Goal: Information Seeking & Learning: Check status

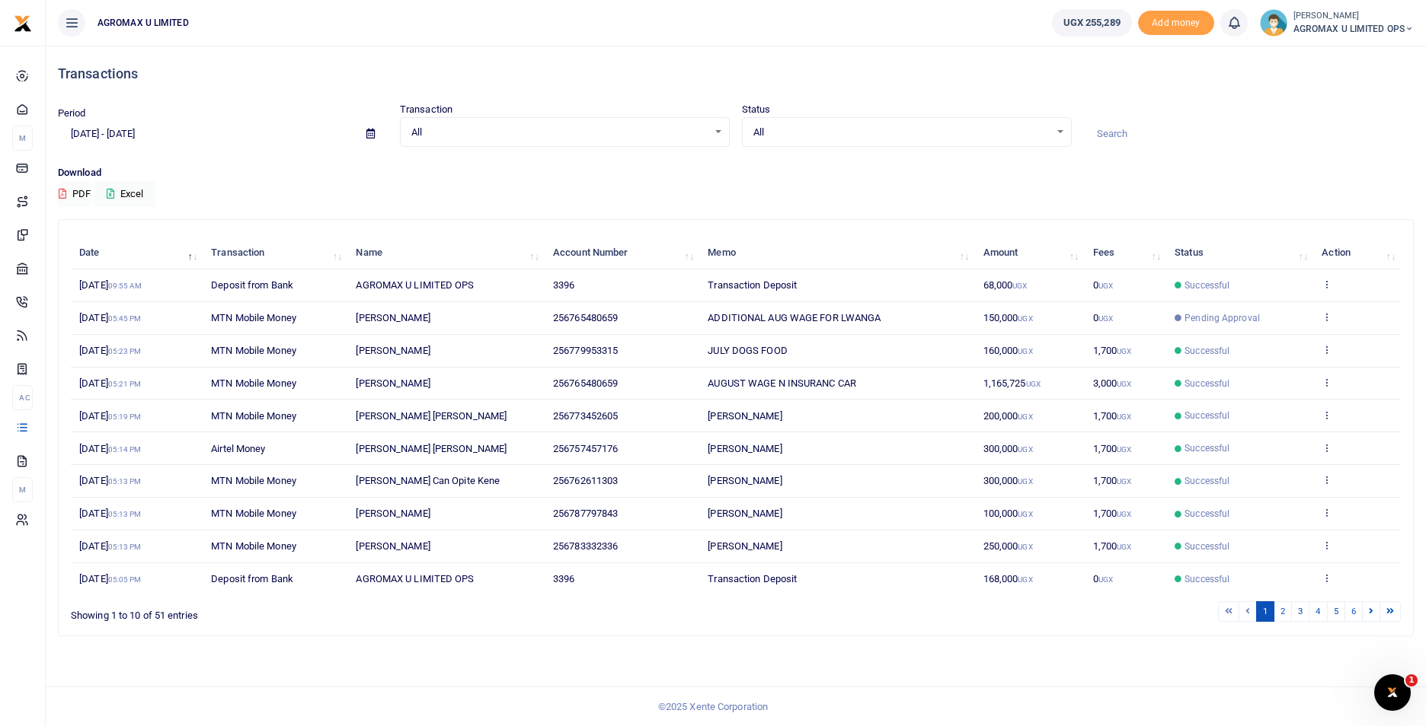
click at [993, 287] on span "68,000 UGX" at bounding box center [1005, 284] width 44 height 11
click at [1328, 287] on icon at bounding box center [1326, 284] width 10 height 11
click at [1296, 313] on link "View details" at bounding box center [1271, 309] width 120 height 21
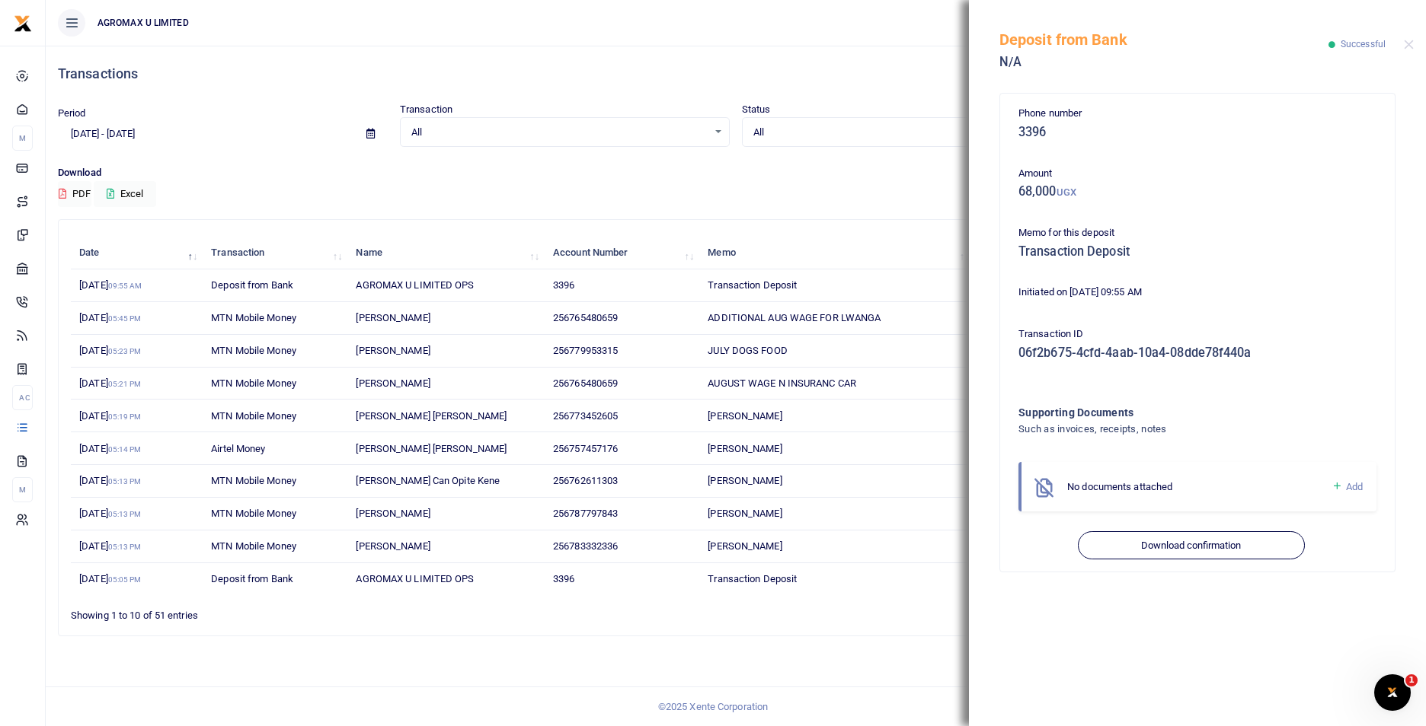
click at [873, 181] on div "Download PDF Excel" at bounding box center [736, 186] width 1356 height 42
click at [1403, 43] on div "Deposit from Bank N/A Successful" at bounding box center [1197, 42] width 457 height 85
click at [1405, 49] on button "Close" at bounding box center [1408, 45] width 10 height 10
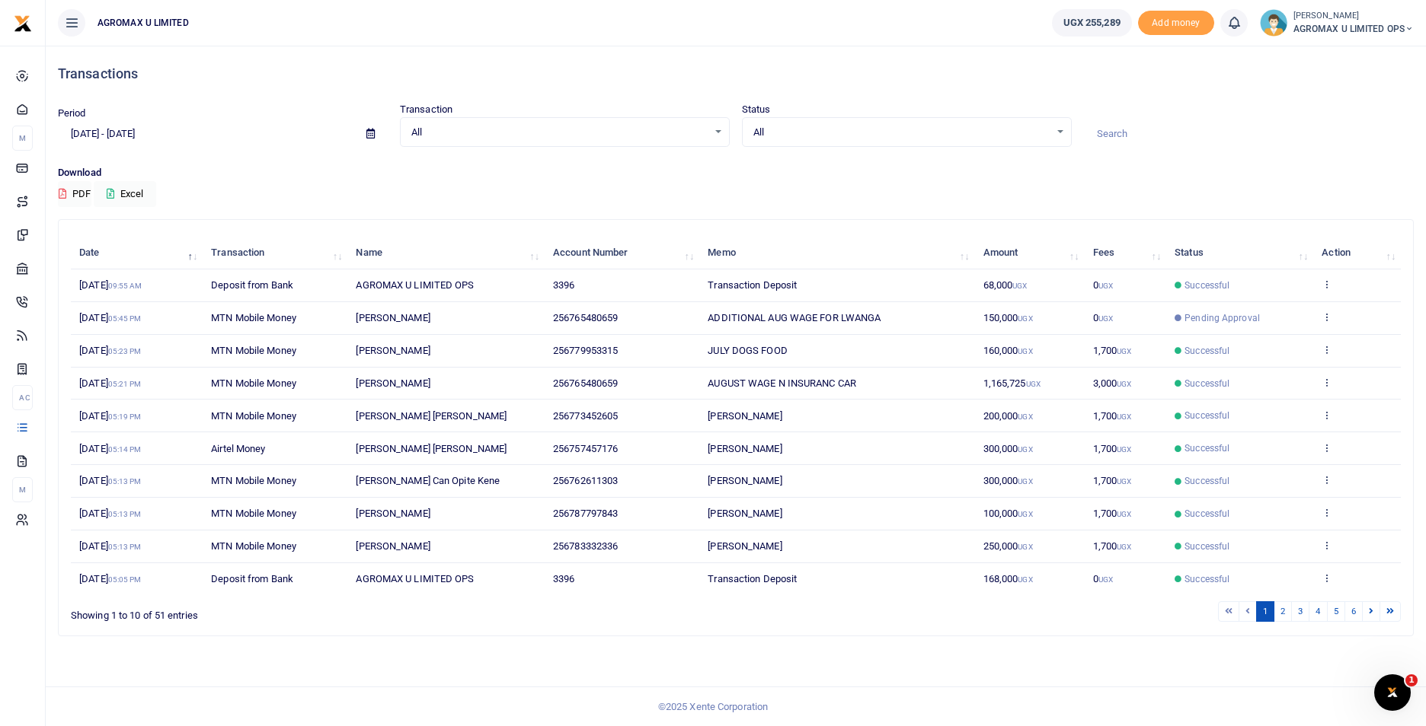
click at [815, 320] on span "ADDITIONAL AUG WAGE FOR LWANGA" at bounding box center [793, 317] width 173 height 11
click at [732, 347] on span "JULY DOGS FOOD" at bounding box center [746, 350] width 79 height 11
click at [1022, 577] on small "UGX" at bounding box center [1024, 580] width 14 height 8
